Goal: Task Accomplishment & Management: Manage account settings

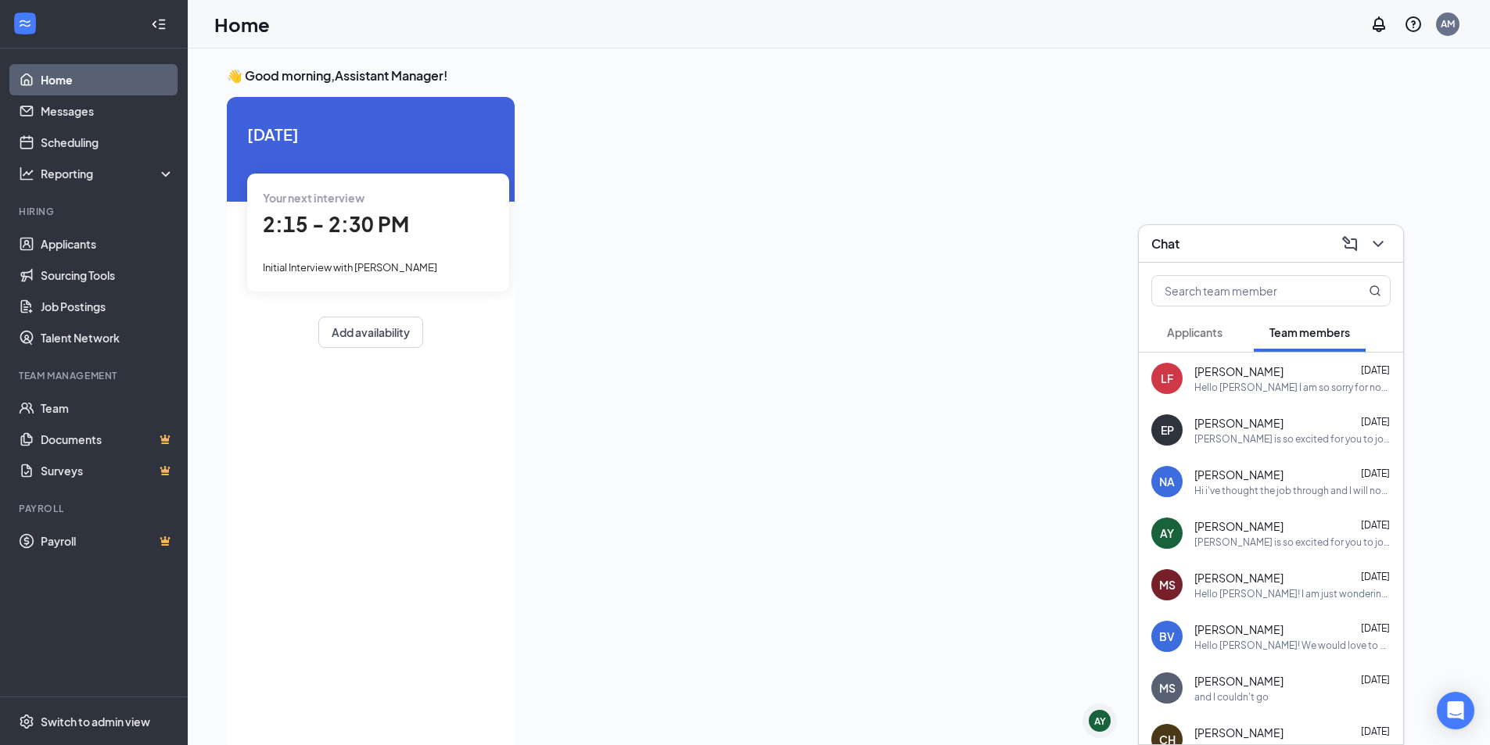
scroll to position [33, 0]
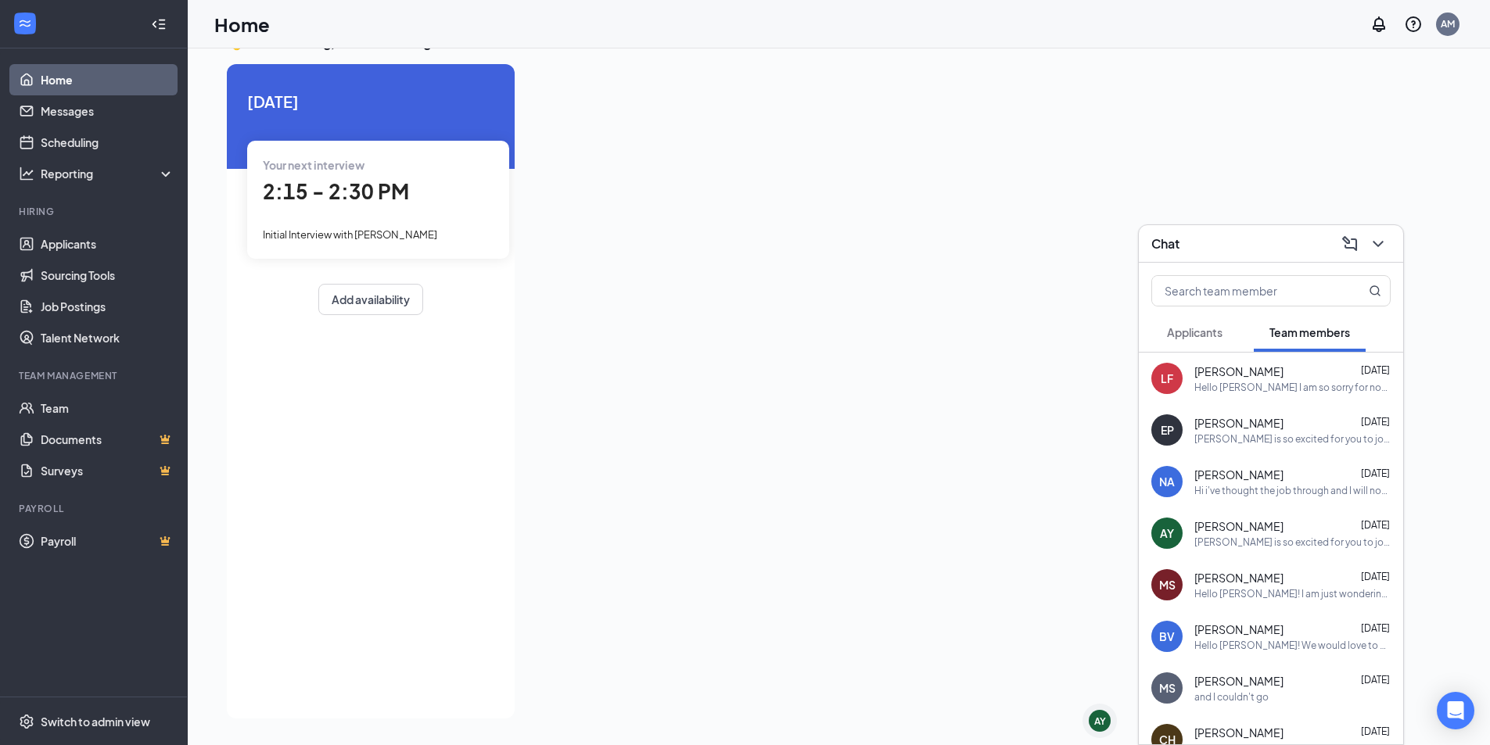
drag, startPoint x: 762, startPoint y: 271, endPoint x: 691, endPoint y: 22, distance: 259.6
click at [739, 213] on div at bounding box center [965, 386] width 876 height 645
click at [119, 242] on link "Applicants" at bounding box center [108, 243] width 134 height 31
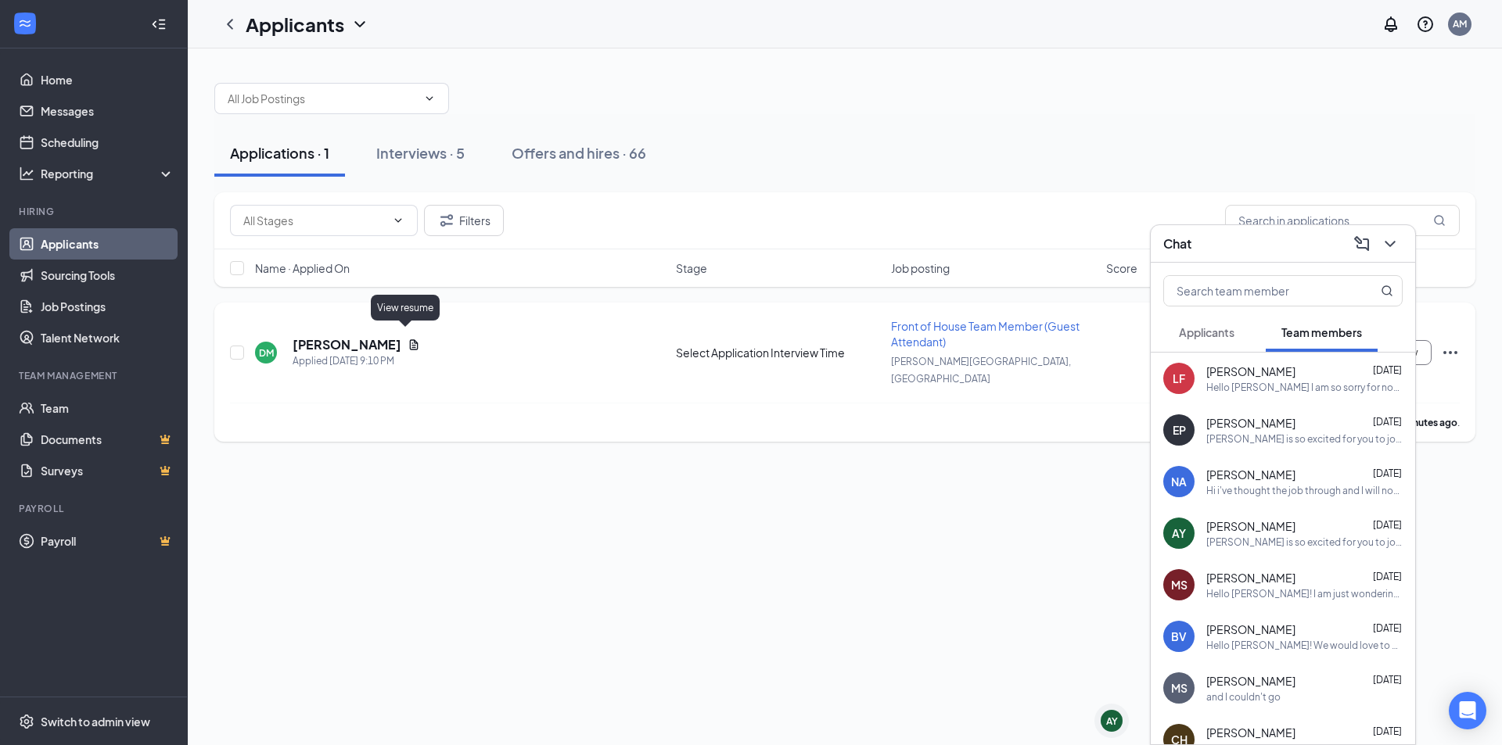
click at [407, 339] on icon "Document" at bounding box center [413, 345] width 13 height 13
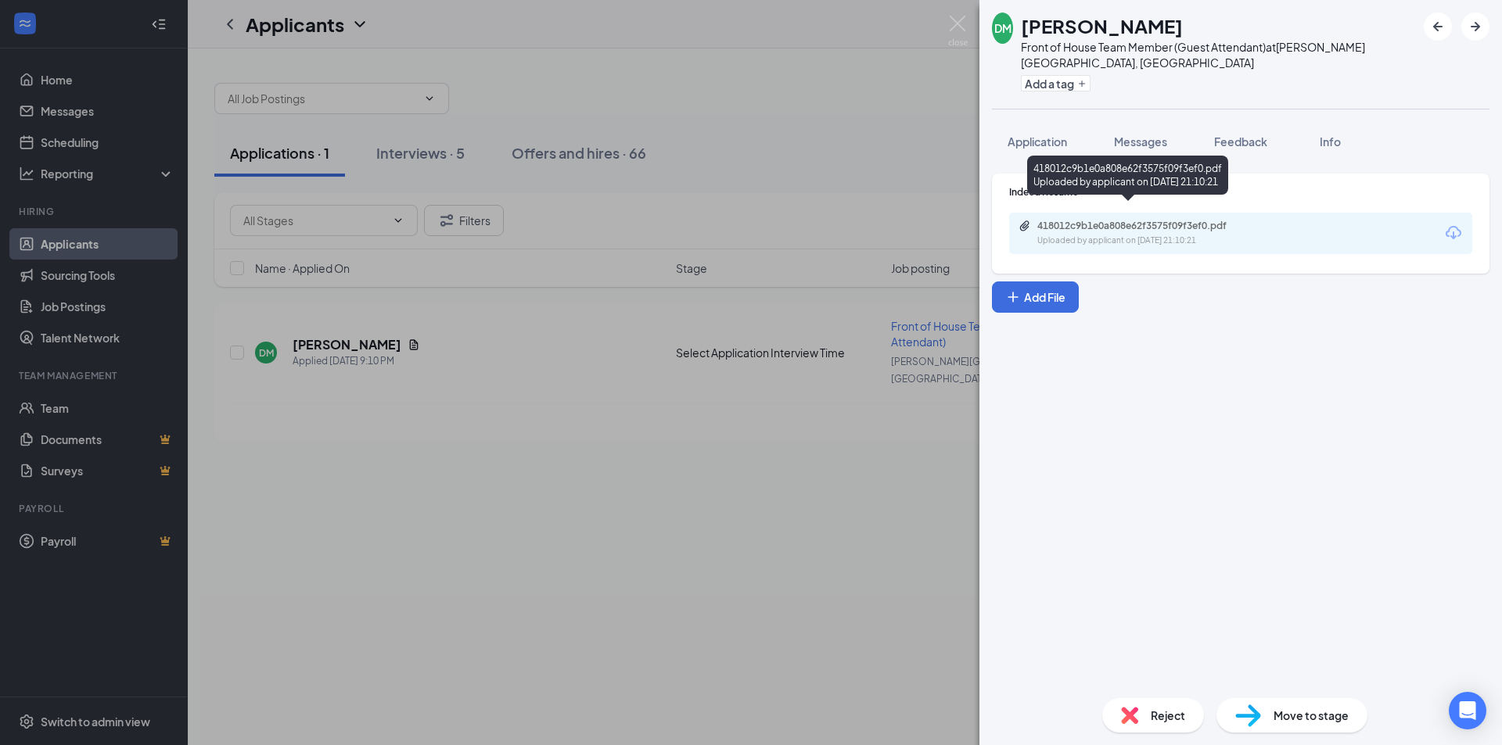
click at [1193, 220] on div "418012c9b1e0a808e62f3575f09f3ef0.pdf" at bounding box center [1146, 226] width 219 height 13
click at [534, 102] on div "DM [PERSON_NAME] Front of House Team Member (Guest Attendant) at [PERSON_NAME][…" at bounding box center [751, 372] width 1502 height 745
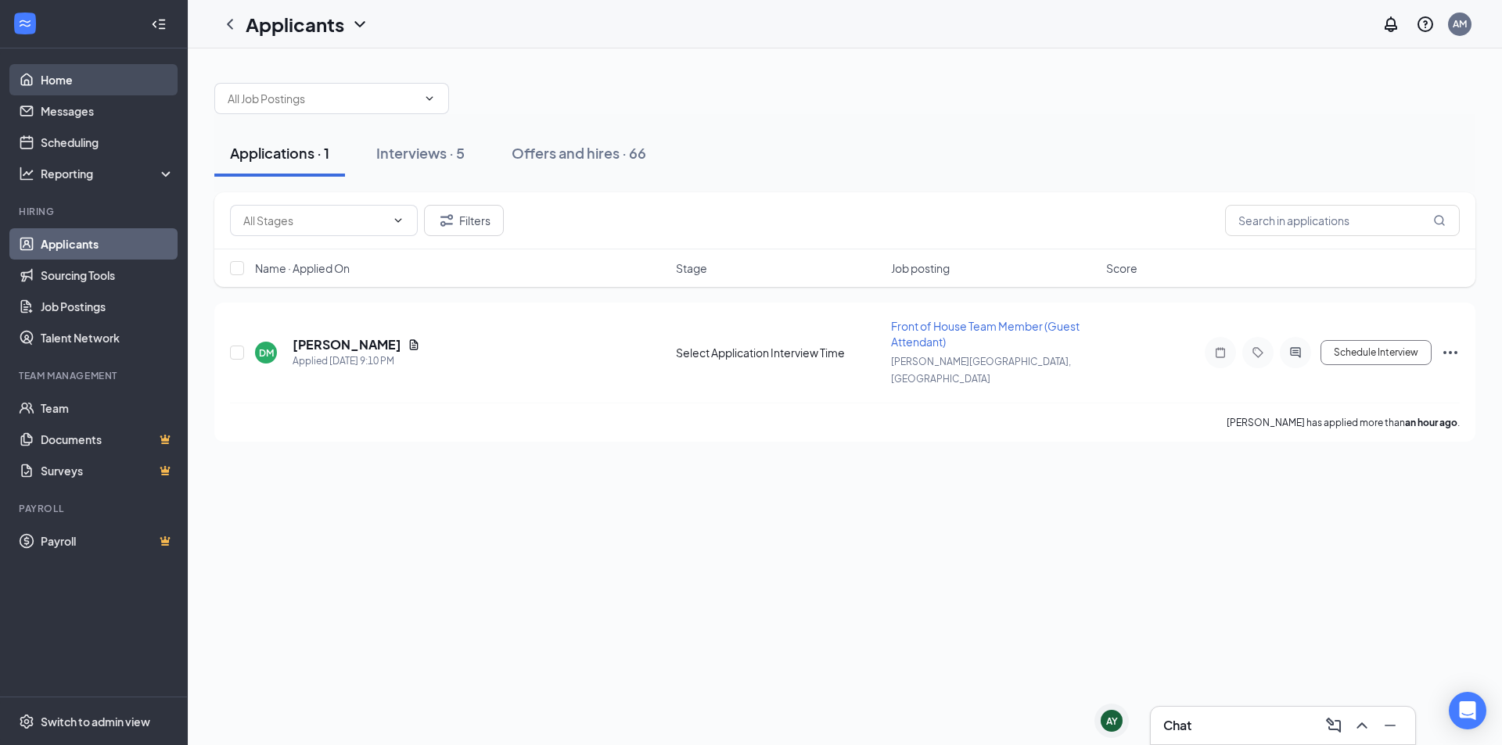
click at [88, 88] on link "Home" at bounding box center [108, 79] width 134 height 31
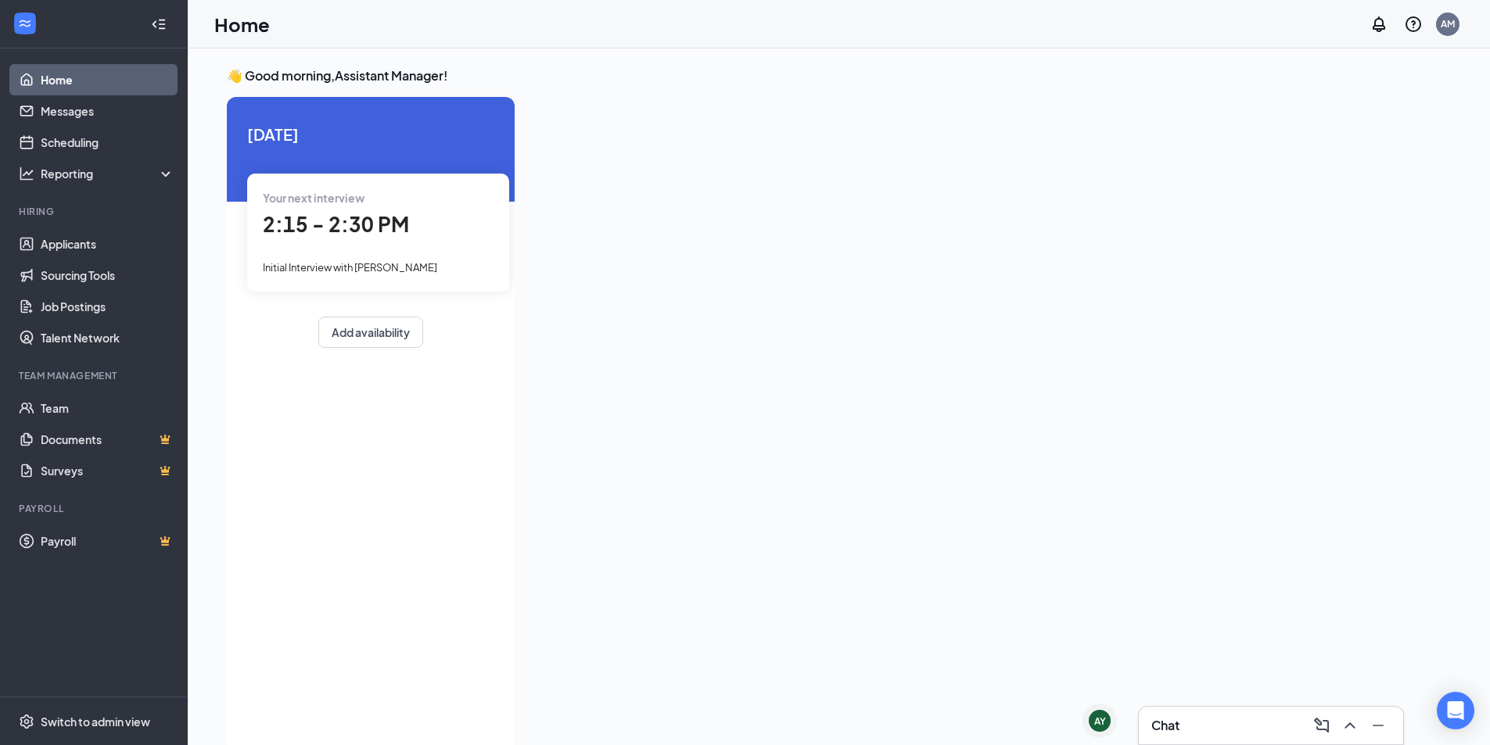
drag, startPoint x: 447, startPoint y: 234, endPoint x: 643, endPoint y: 165, distance: 208.0
click at [643, 165] on div at bounding box center [965, 419] width 876 height 645
click at [1178, 723] on h3 "Chat" at bounding box center [1165, 725] width 28 height 17
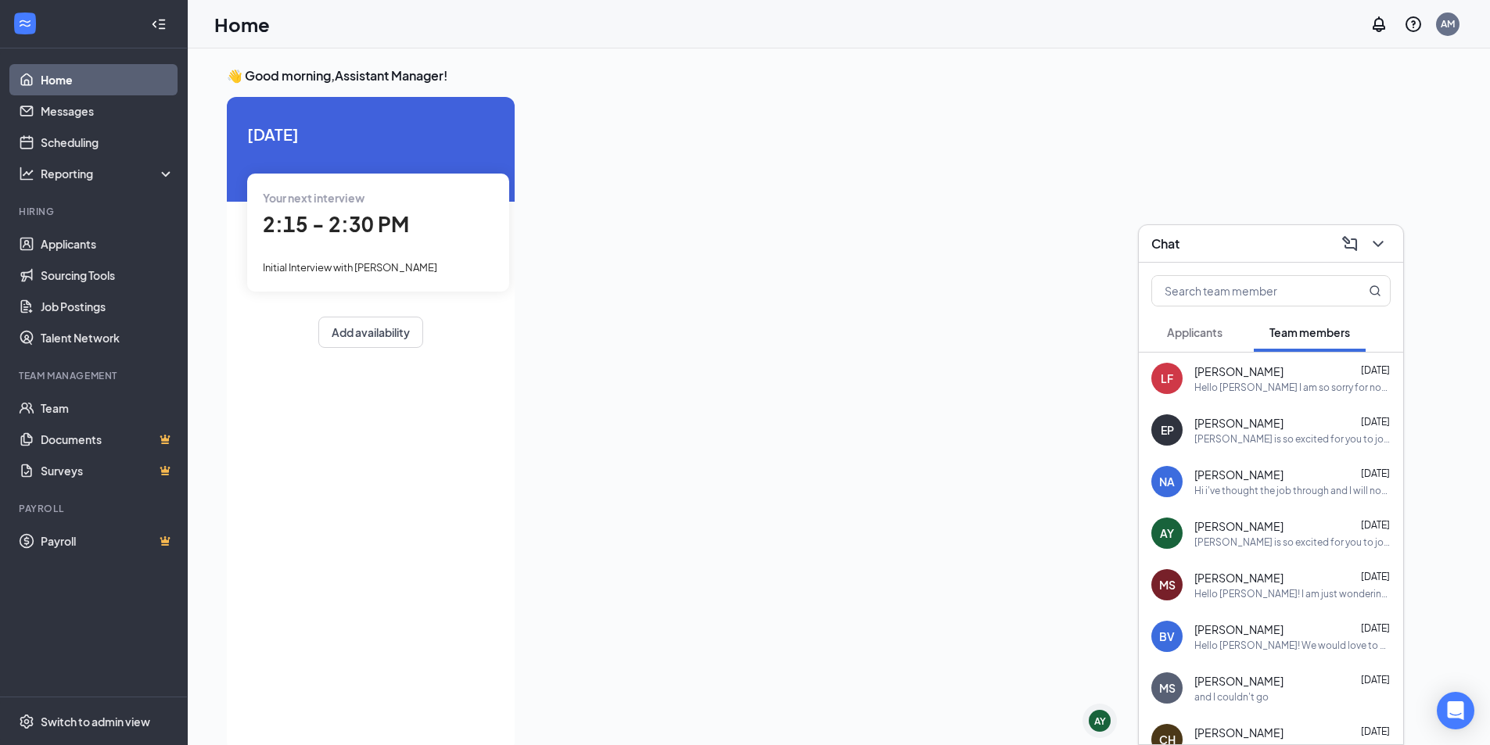
click at [1231, 336] on button "Applicants" at bounding box center [1194, 332] width 87 height 39
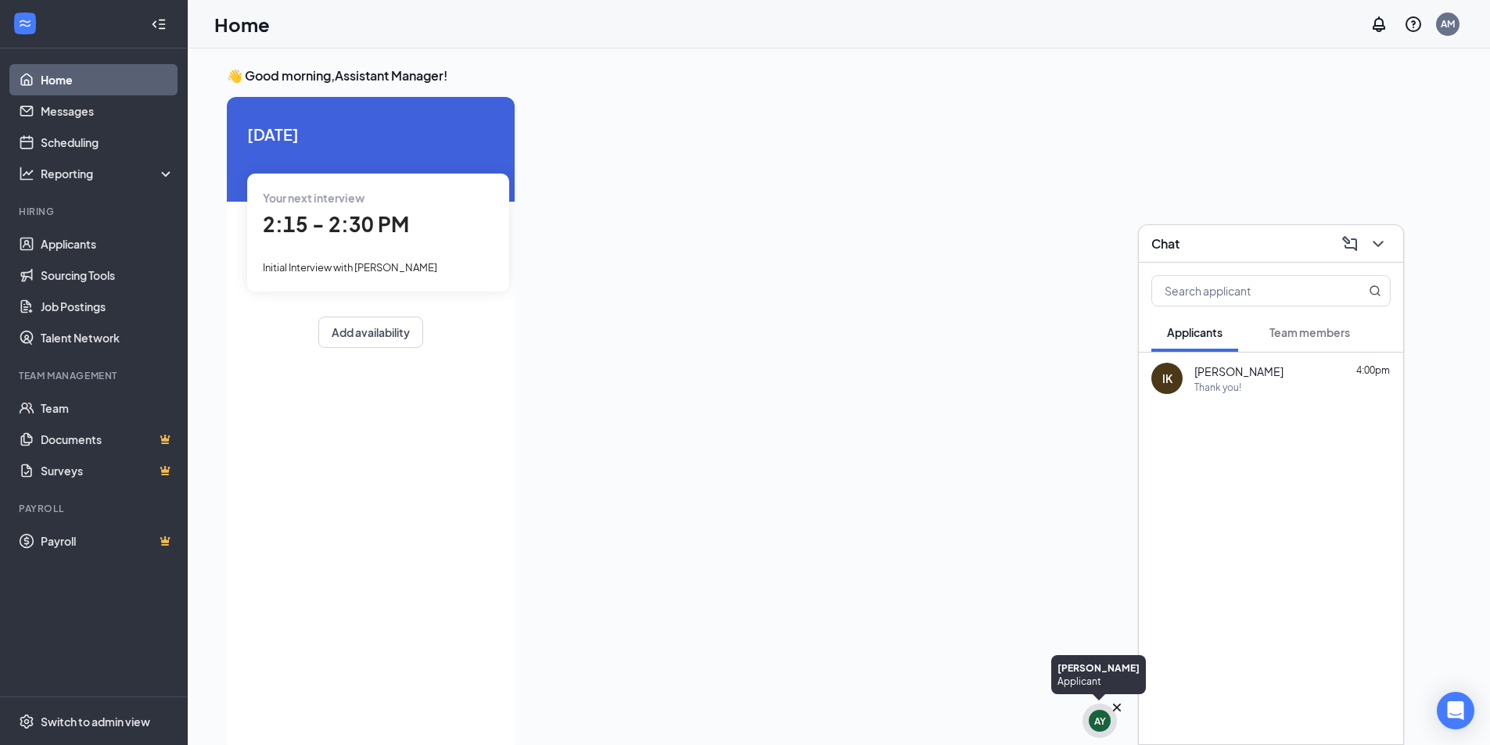
click at [1116, 710] on icon "Cross" at bounding box center [1117, 708] width 16 height 16
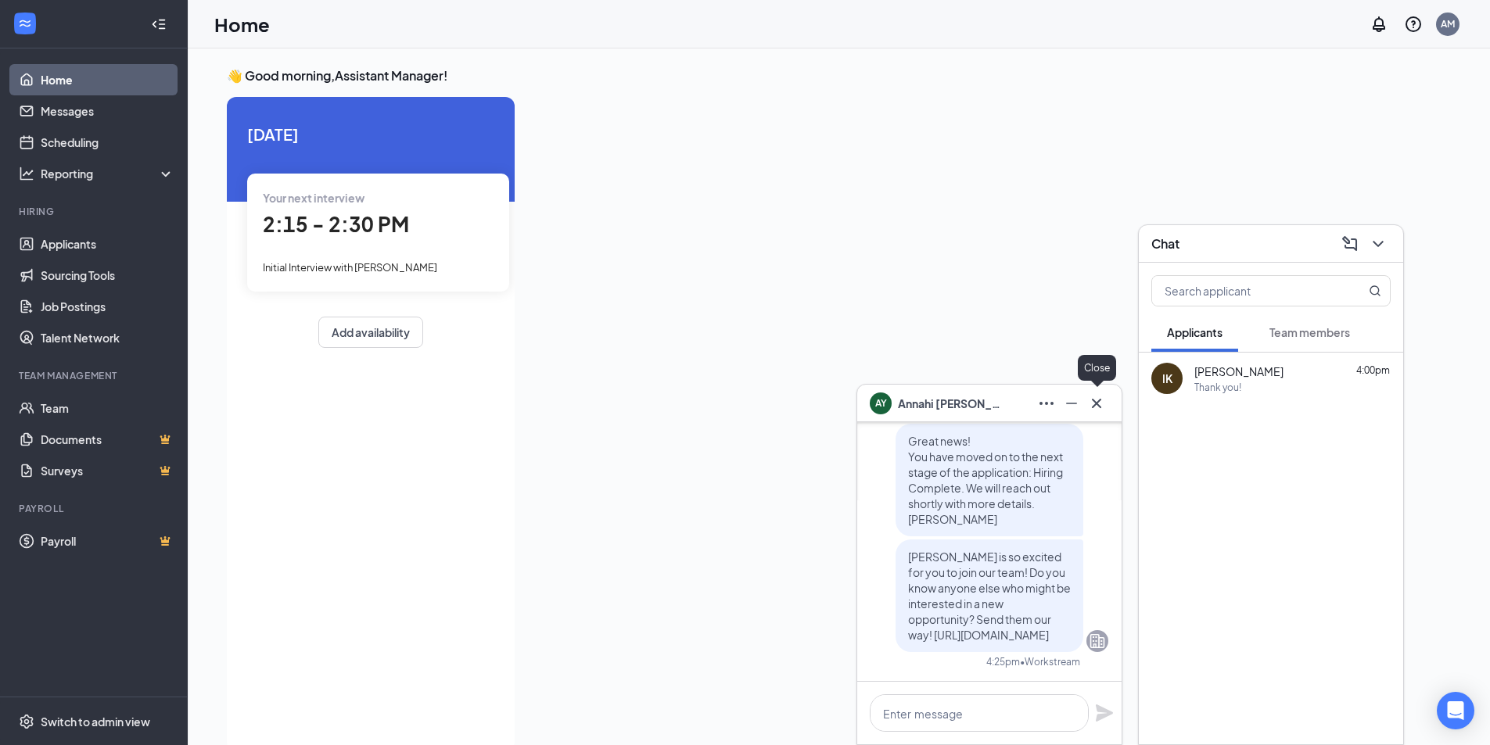
click at [1097, 404] on icon "Cross" at bounding box center [1096, 402] width 9 height 9
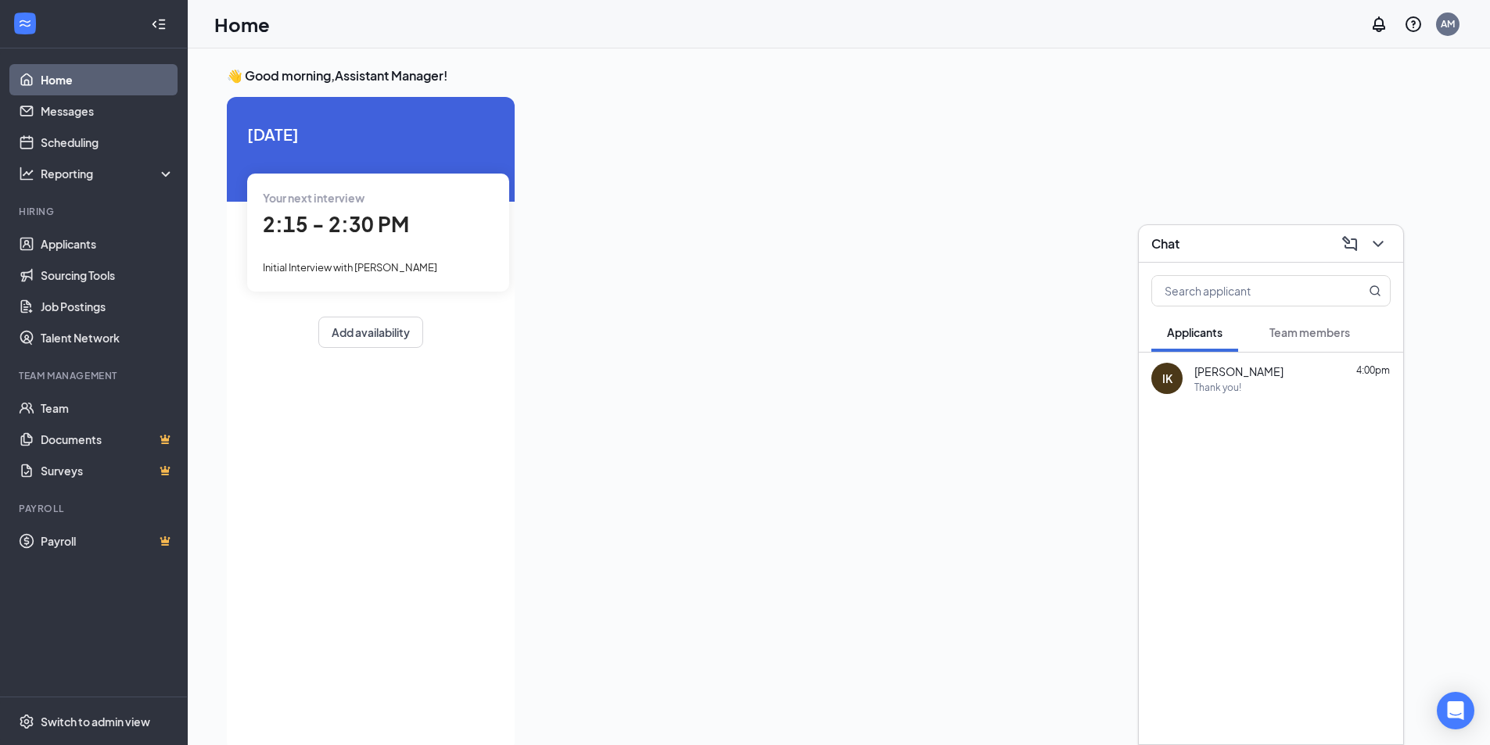
click at [1087, 406] on div at bounding box center [965, 419] width 876 height 645
drag, startPoint x: 135, startPoint y: 251, endPoint x: 135, endPoint y: 235, distance: 15.6
click at [135, 249] on link "Applicants" at bounding box center [108, 243] width 134 height 31
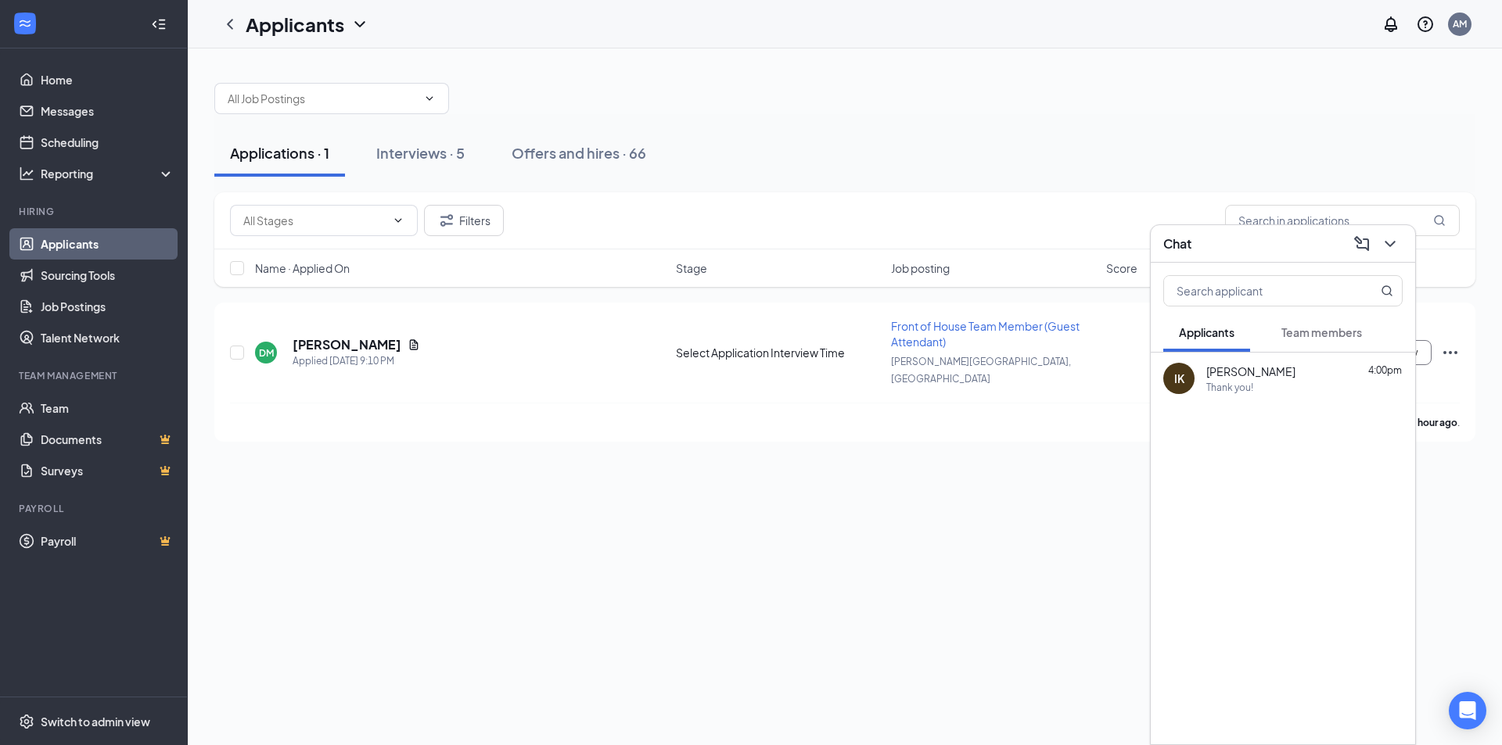
click at [486, 156] on div "Applications · 1 Interviews · 5 Offers and hires · 66" at bounding box center [844, 153] width 1261 height 47
click at [522, 156] on div "Offers and hires · 66" at bounding box center [578, 153] width 135 height 20
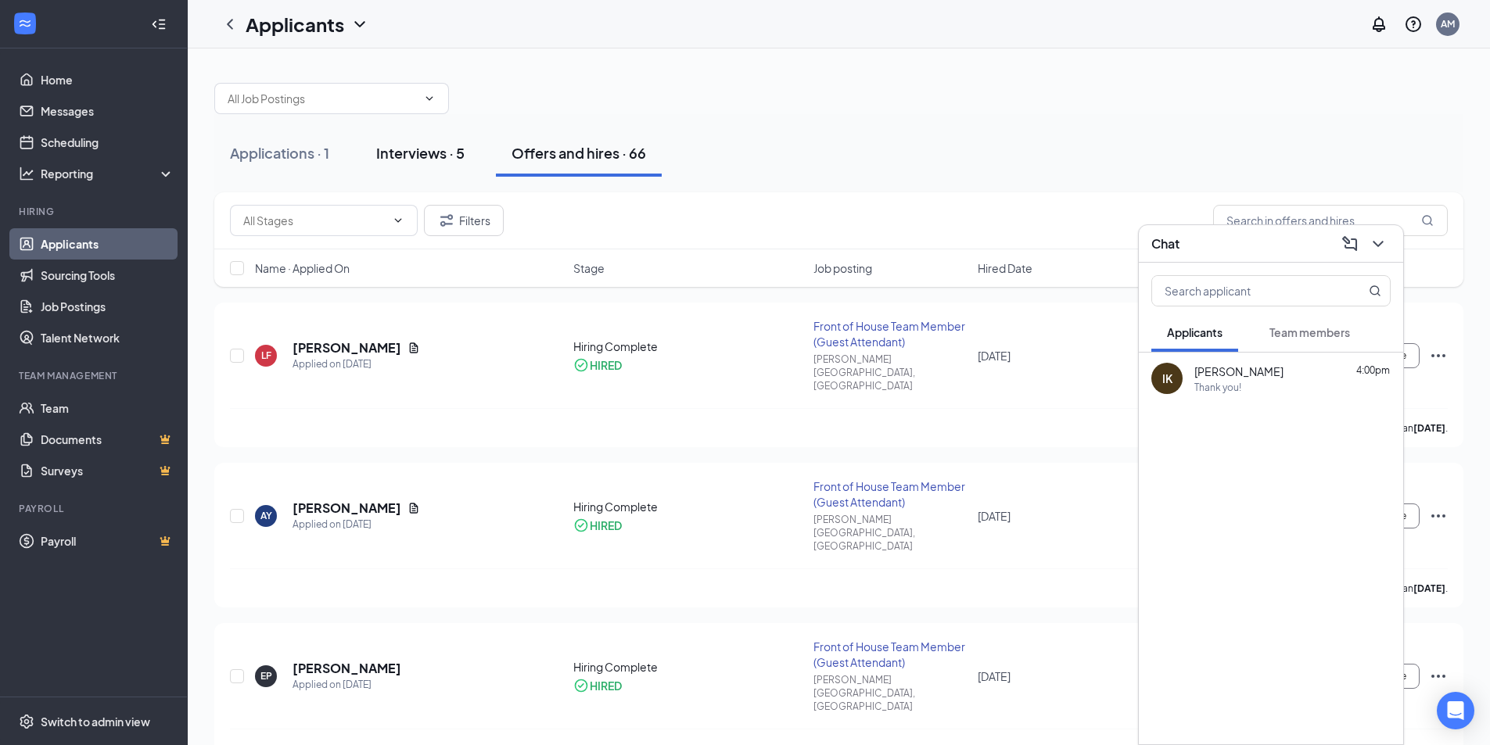
click at [436, 160] on div "Interviews · 5" at bounding box center [420, 153] width 88 height 20
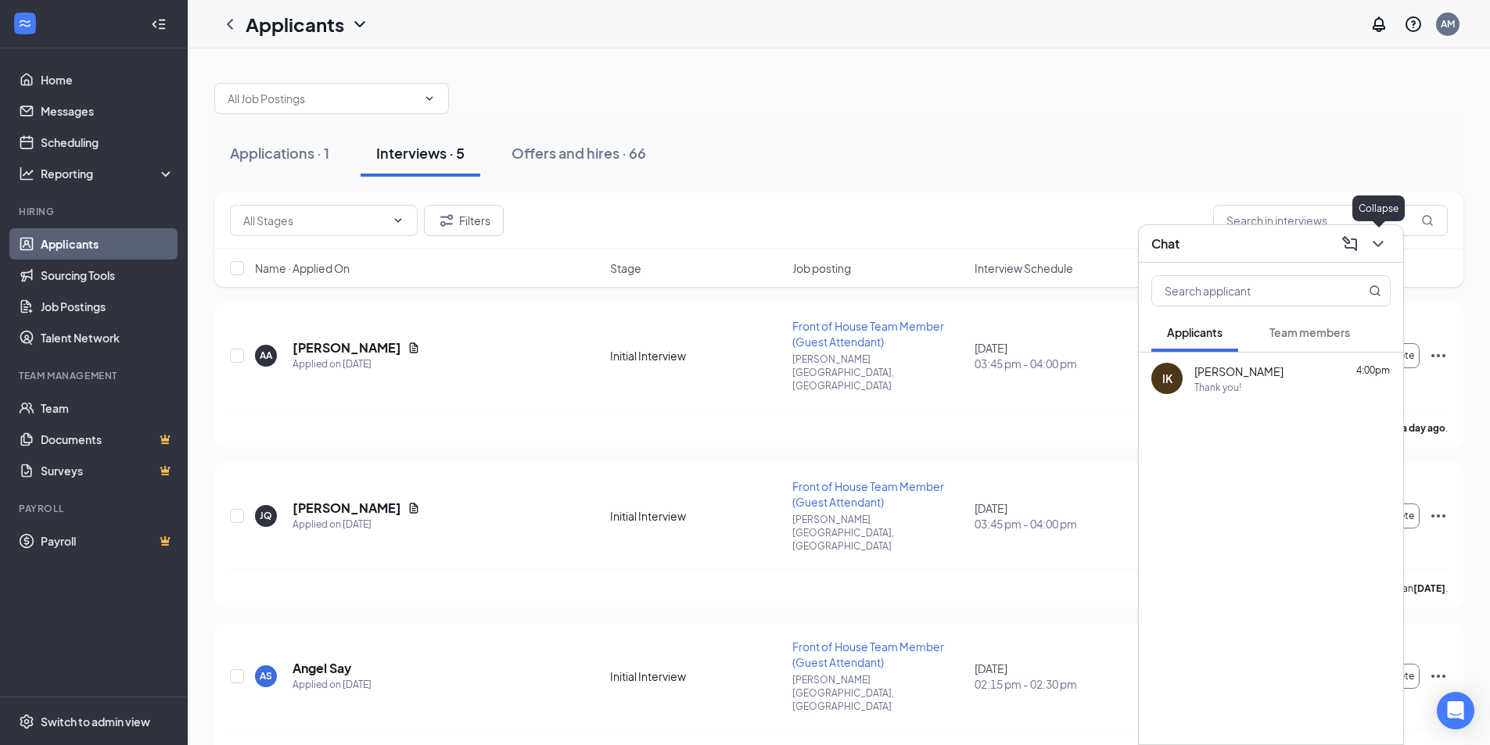
click at [1386, 246] on icon "ChevronDown" at bounding box center [1378, 244] width 19 height 19
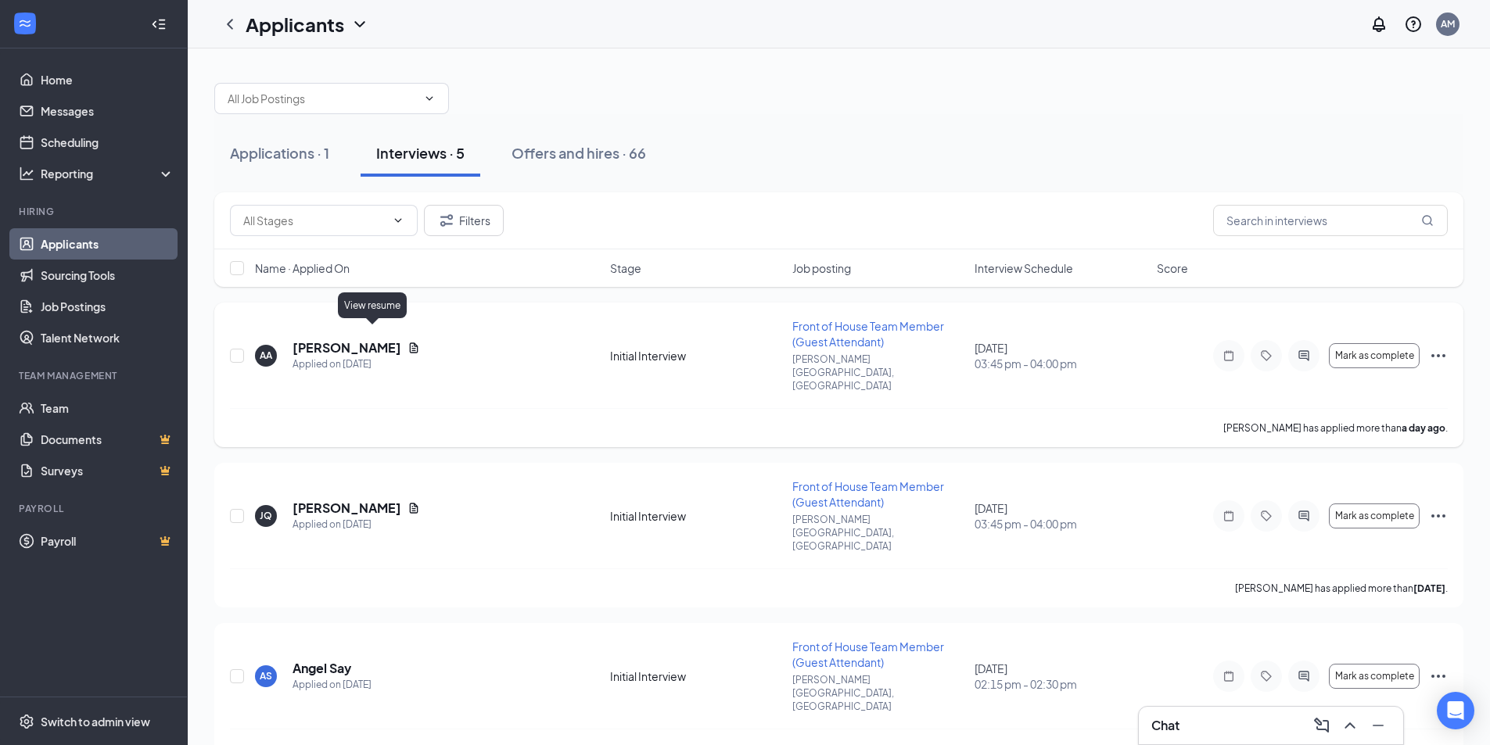
click at [410, 343] on icon "Document" at bounding box center [414, 348] width 9 height 10
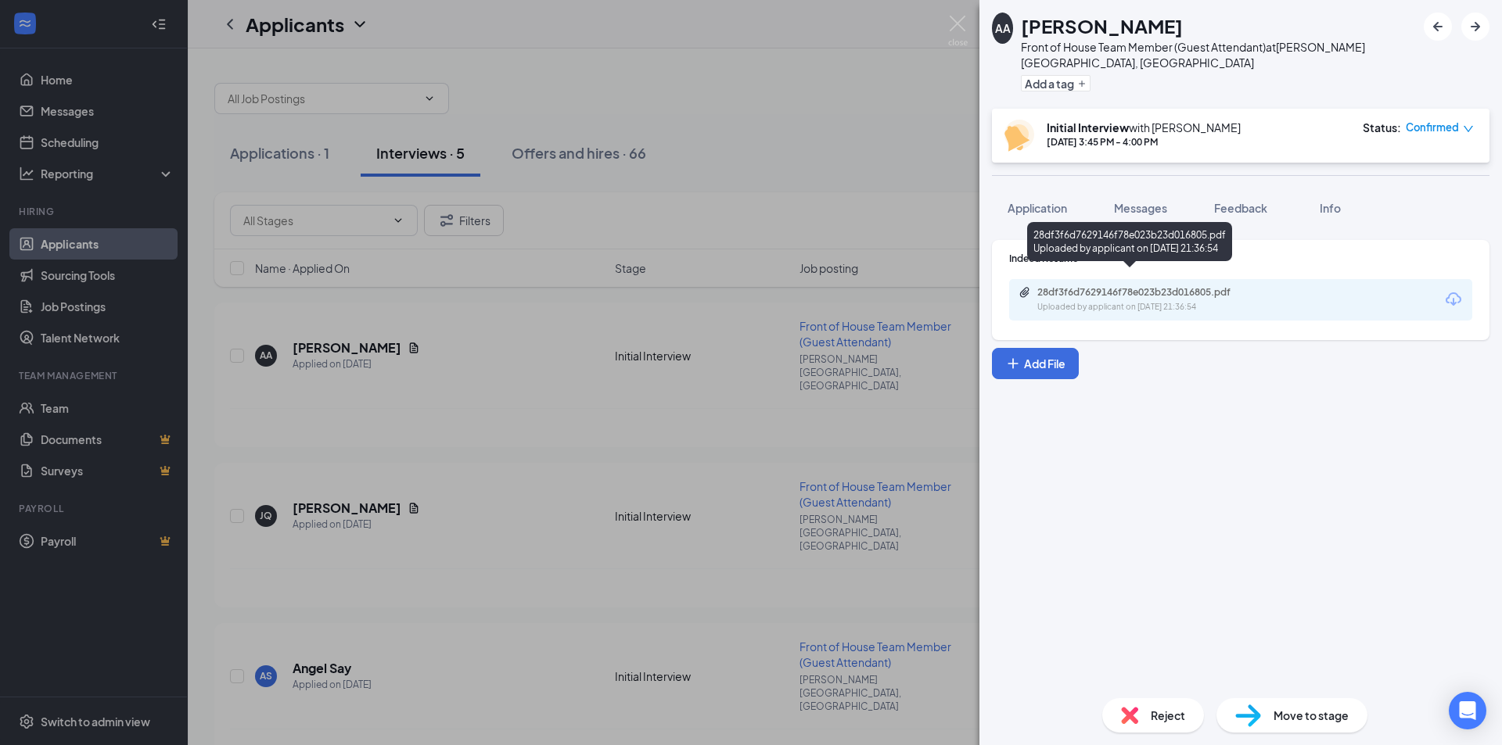
click at [1248, 286] on div "28df3f6d7629146f78e023b23d016805.pdf Uploaded by applicant on [DATE] 21:36:54" at bounding box center [1144, 299] width 253 height 27
click at [531, 323] on div "AA [PERSON_NAME] Front of House Team Member (Guest Attendant) at [PERSON_NAME][…" at bounding box center [751, 372] width 1502 height 745
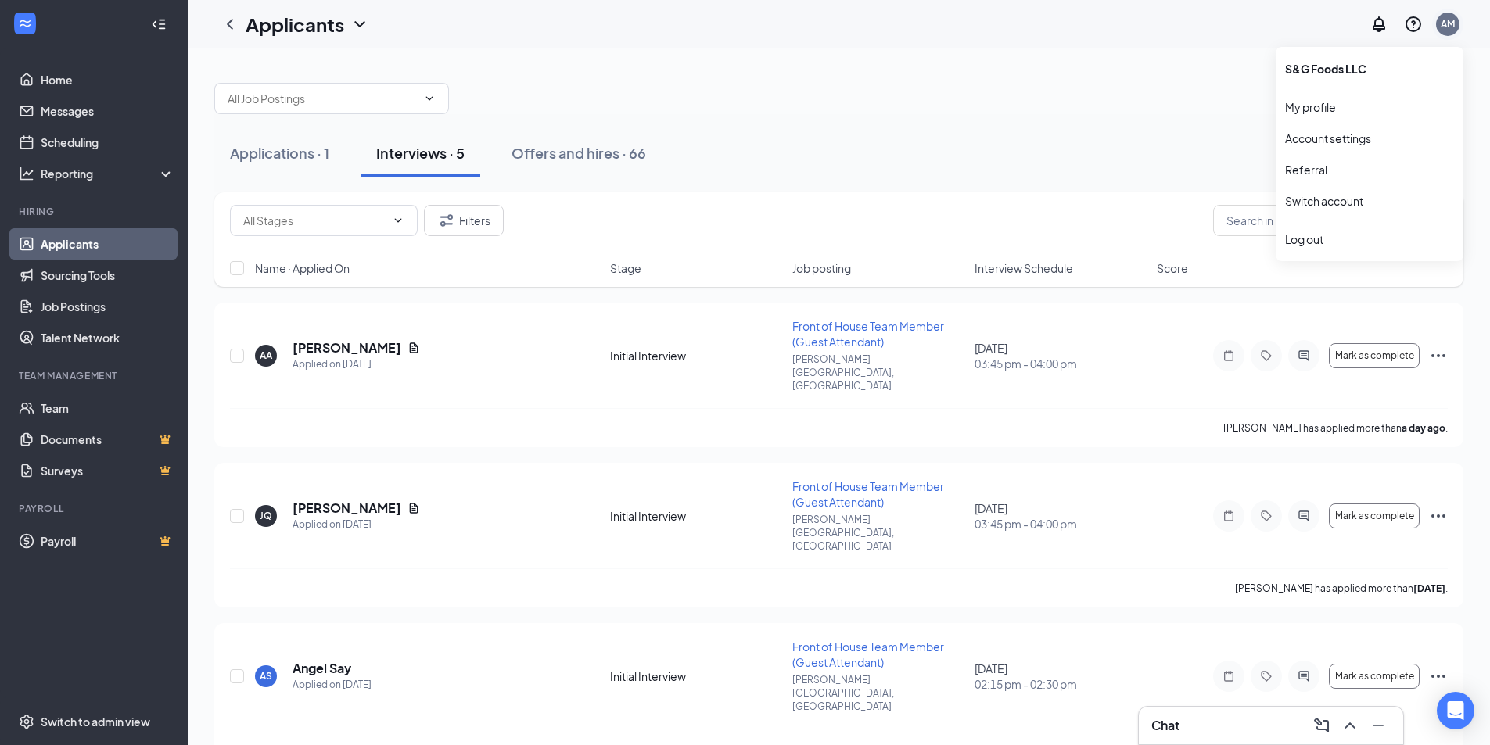
click at [1442, 30] on div "AM" at bounding box center [1447, 24] width 23 height 23
click at [1449, 30] on div "AM" at bounding box center [1447, 24] width 23 height 23
click at [544, 154] on div "Offers and hires · 66" at bounding box center [578, 153] width 135 height 20
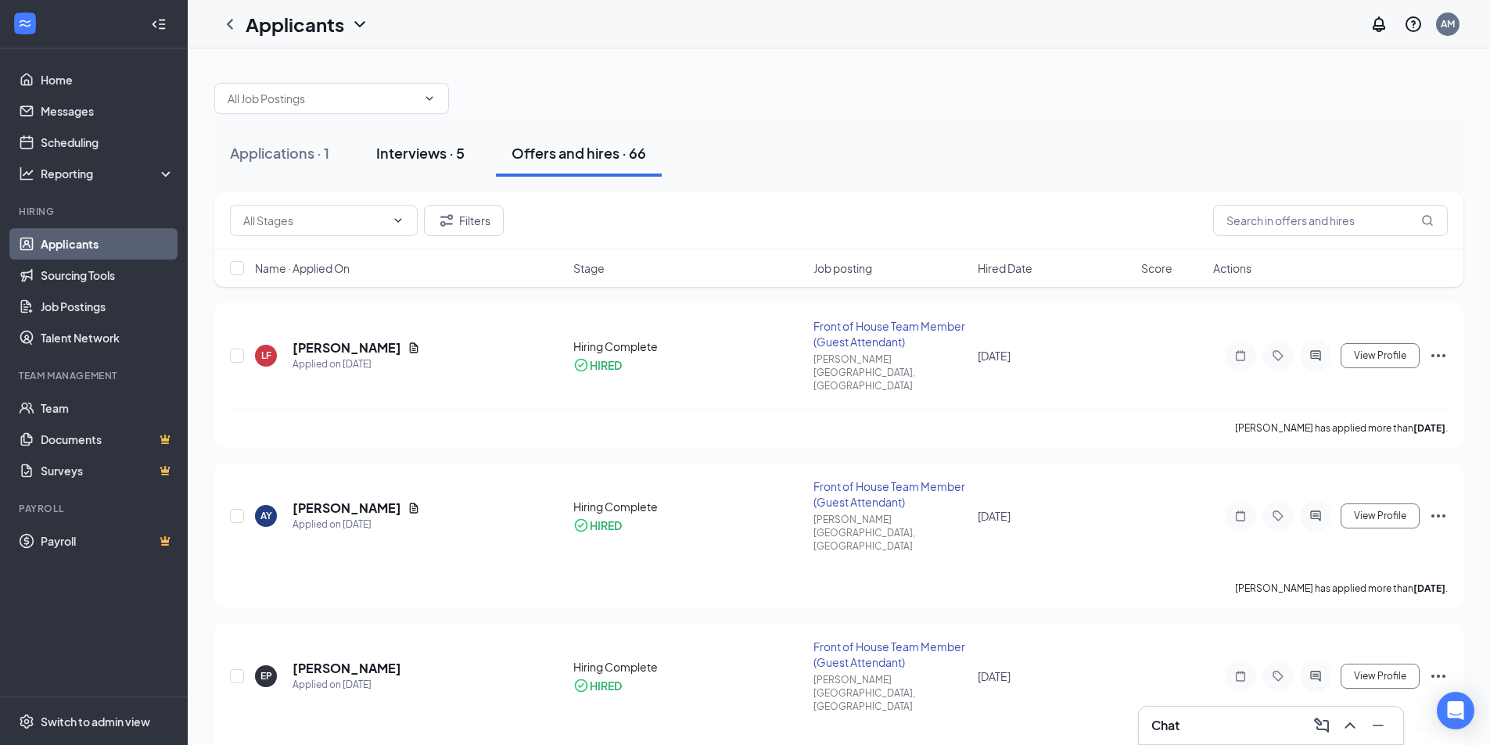
click at [444, 156] on div "Interviews · 5" at bounding box center [420, 153] width 88 height 20
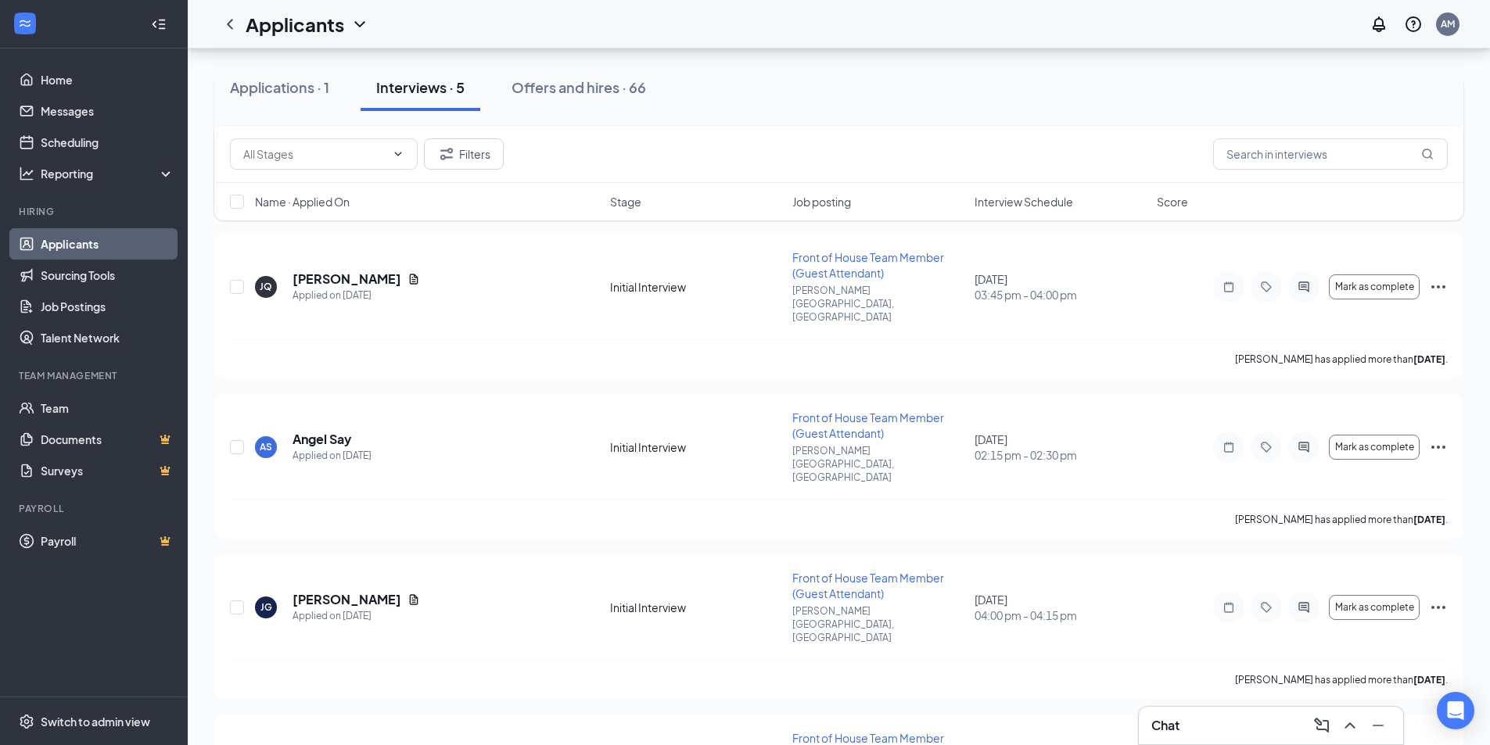
scroll to position [73, 0]
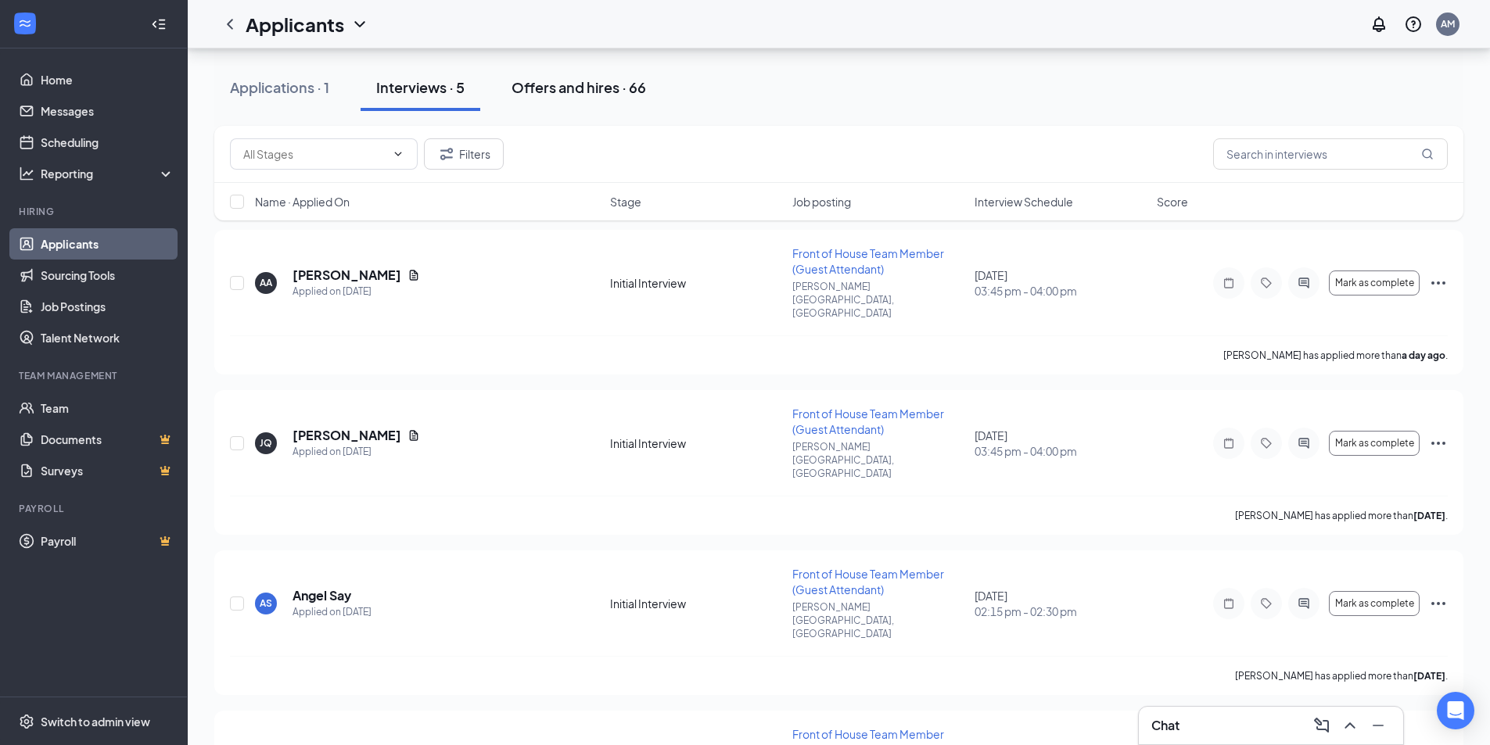
click at [626, 79] on div "Offers and hires · 66" at bounding box center [578, 87] width 135 height 20
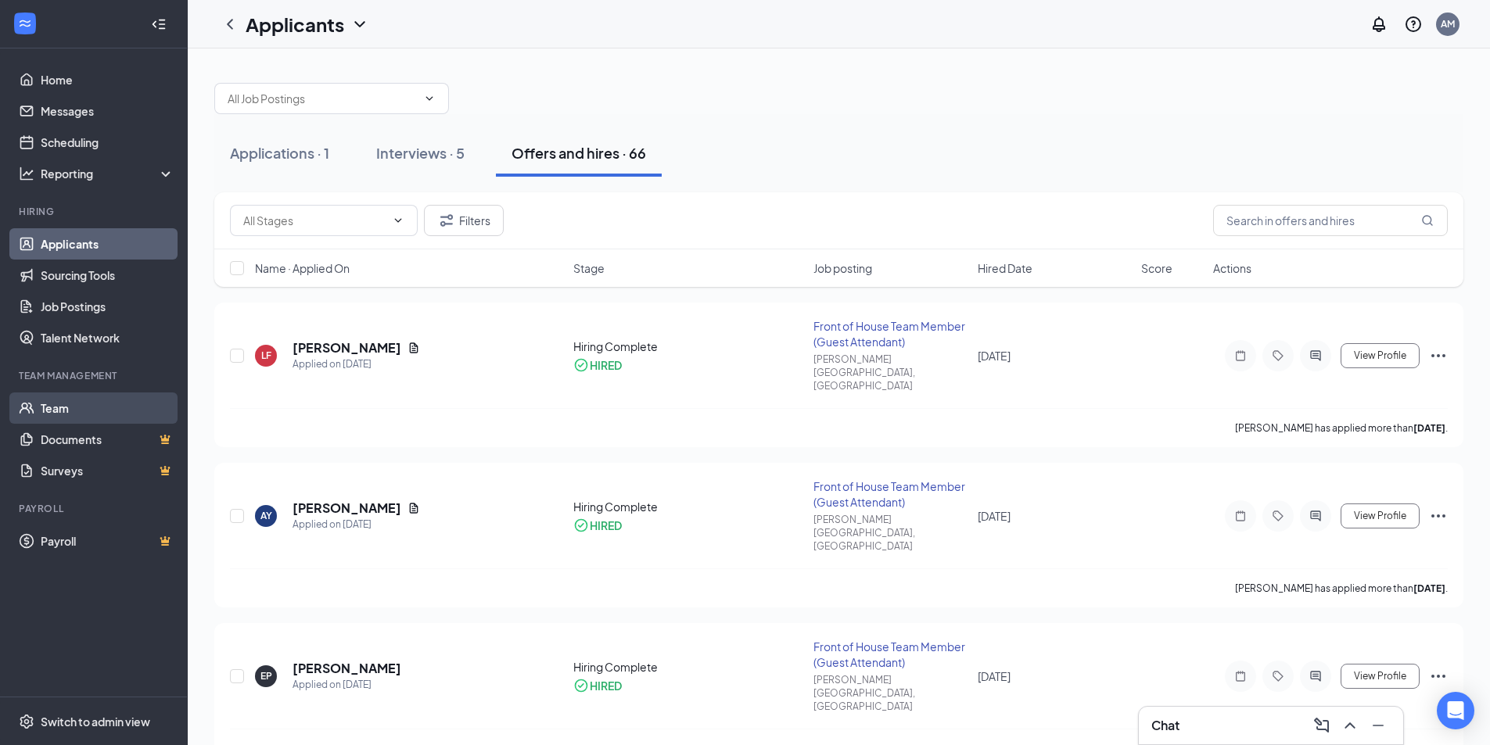
click at [120, 407] on link "Team" at bounding box center [108, 408] width 134 height 31
